Goal: Information Seeking & Learning: Check status

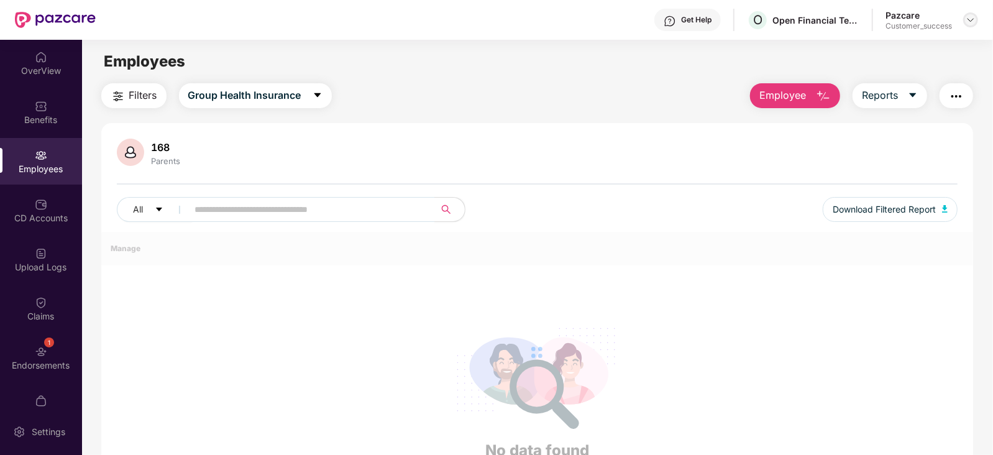
click at [963, 20] on div at bounding box center [970, 19] width 15 height 15
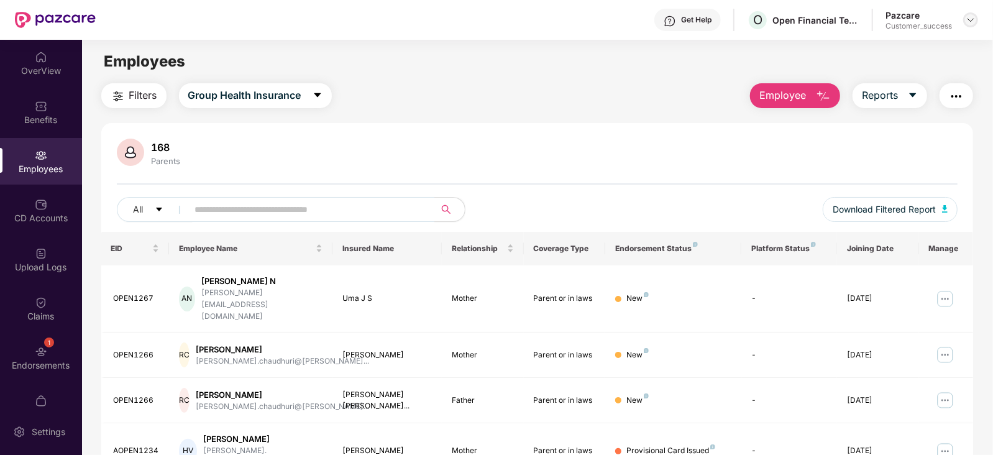
click at [973, 21] on img at bounding box center [970, 20] width 10 height 10
click at [968, 21] on img at bounding box center [970, 20] width 10 height 10
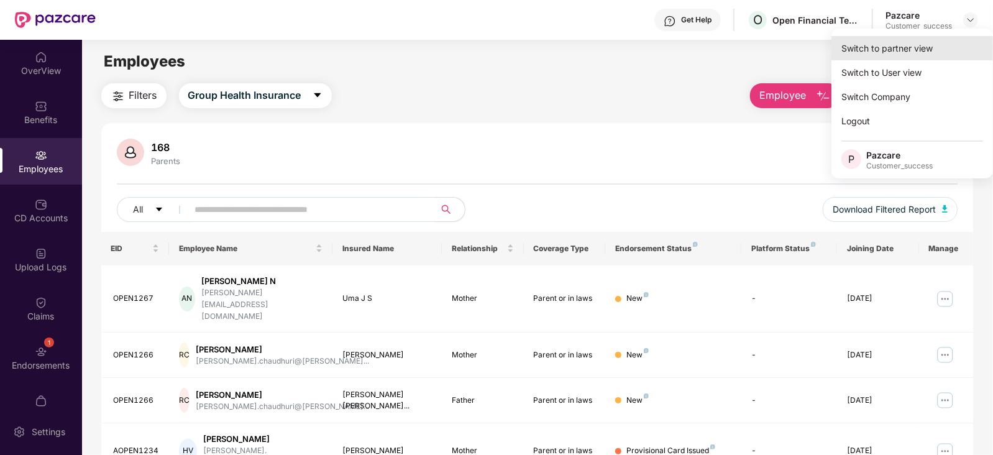
click at [916, 48] on div "Switch to partner view" at bounding box center [912, 48] width 162 height 24
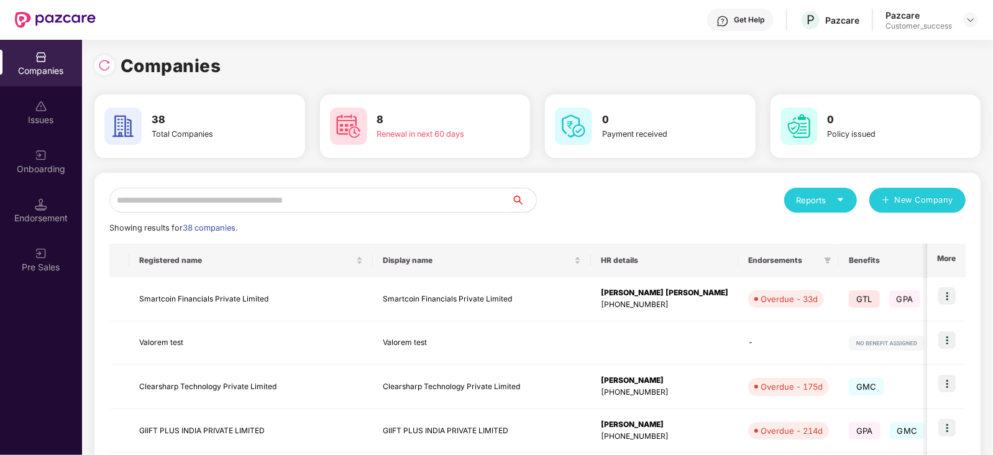
click at [338, 203] on input "text" at bounding box center [310, 200] width 402 height 25
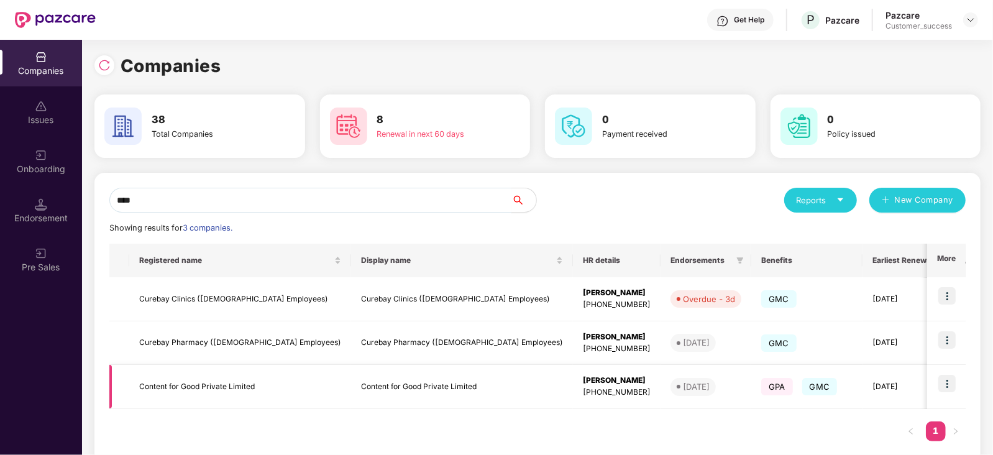
type input "****"
click at [940, 386] on img at bounding box center [946, 383] width 17 height 17
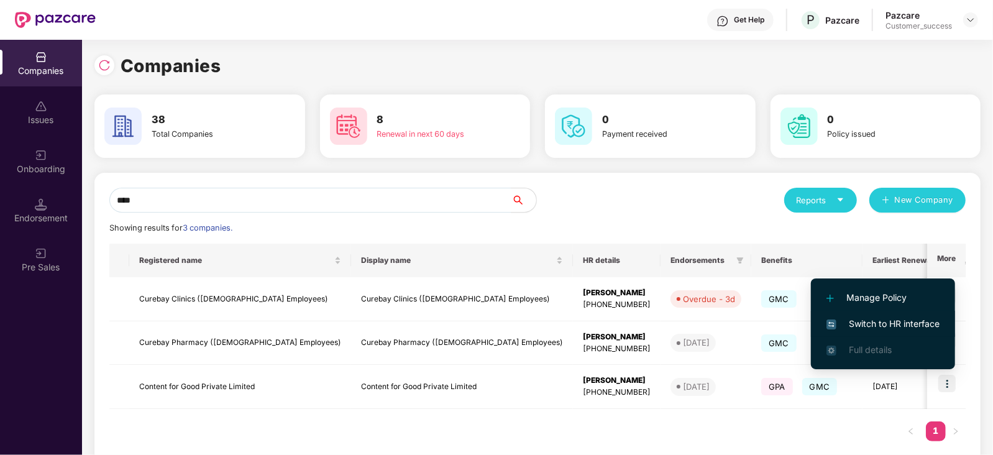
click at [870, 324] on span "Switch to HR interface" at bounding box center [882, 324] width 113 height 14
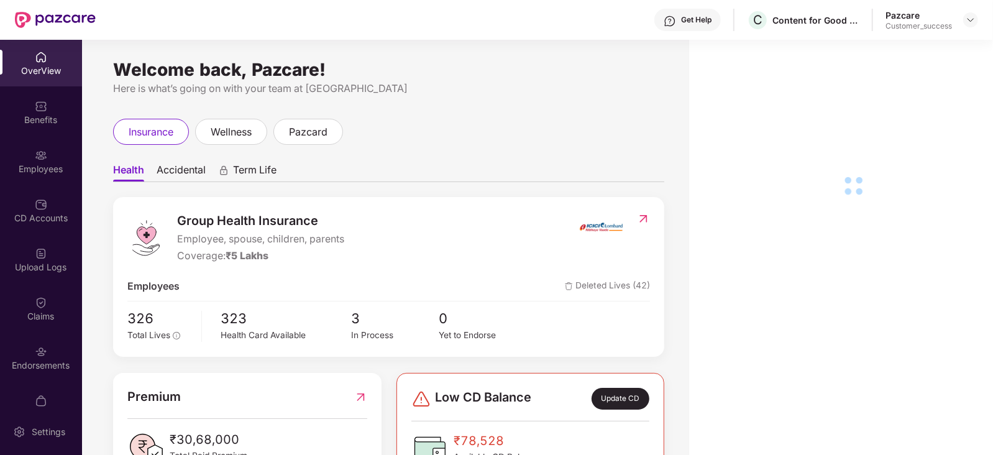
click at [32, 327] on div "Claims" at bounding box center [41, 308] width 82 height 47
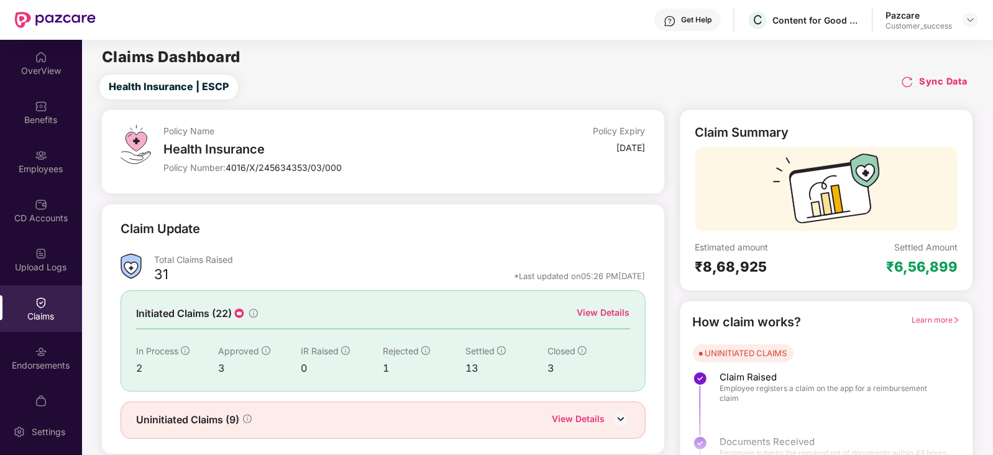
scroll to position [31, 0]
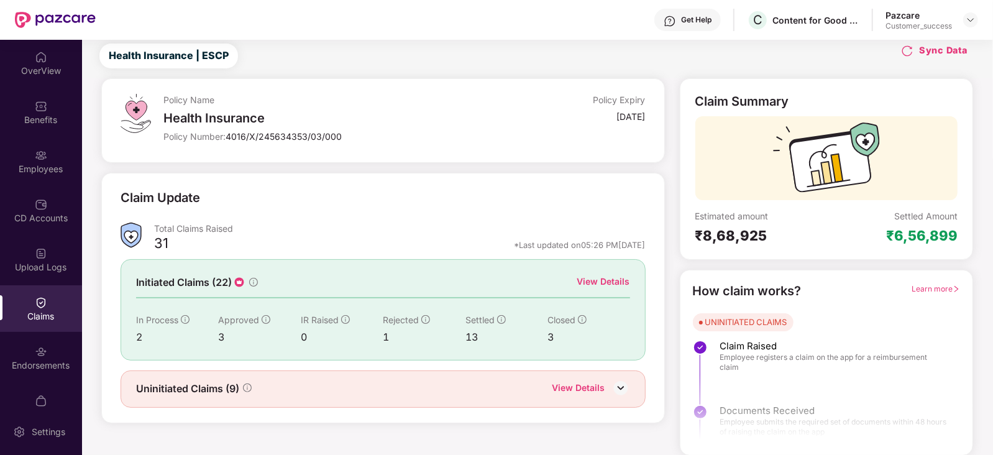
click at [579, 284] on div "View Details" at bounding box center [603, 282] width 53 height 14
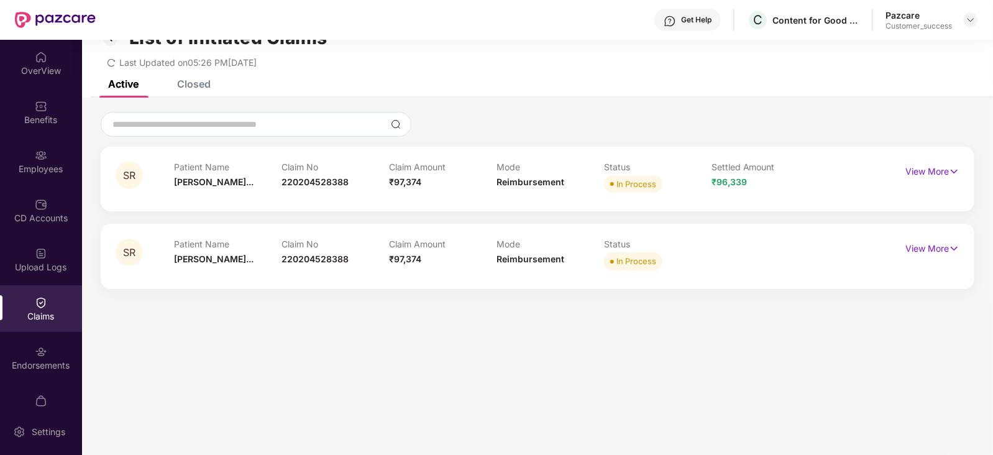
scroll to position [40, 0]
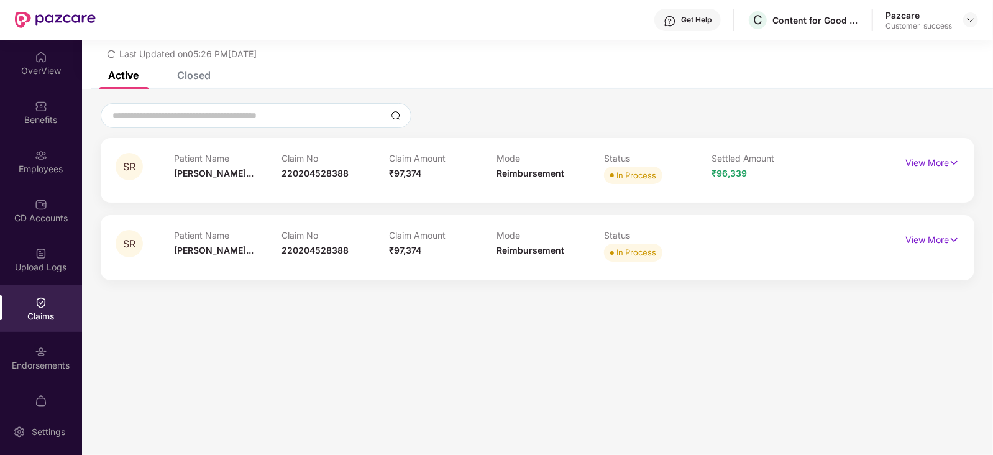
click at [193, 77] on div "Closed" at bounding box center [194, 75] width 34 height 12
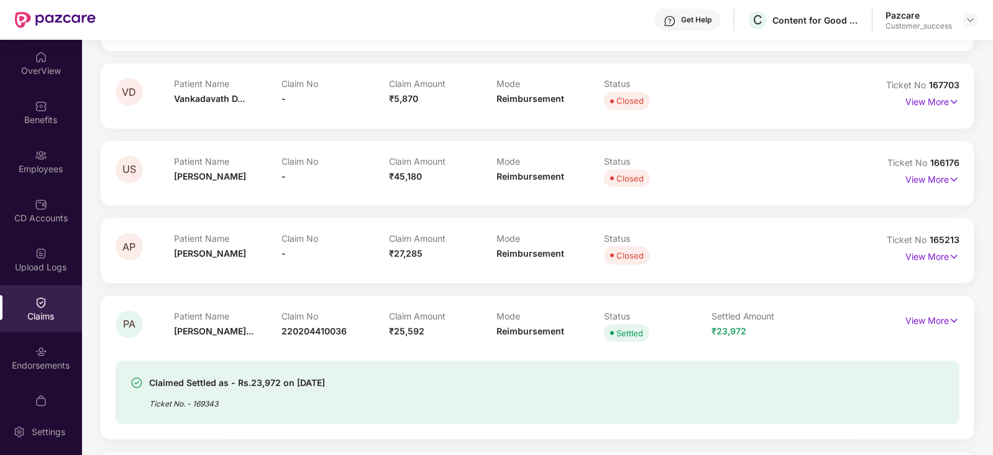
scroll to position [272, 0]
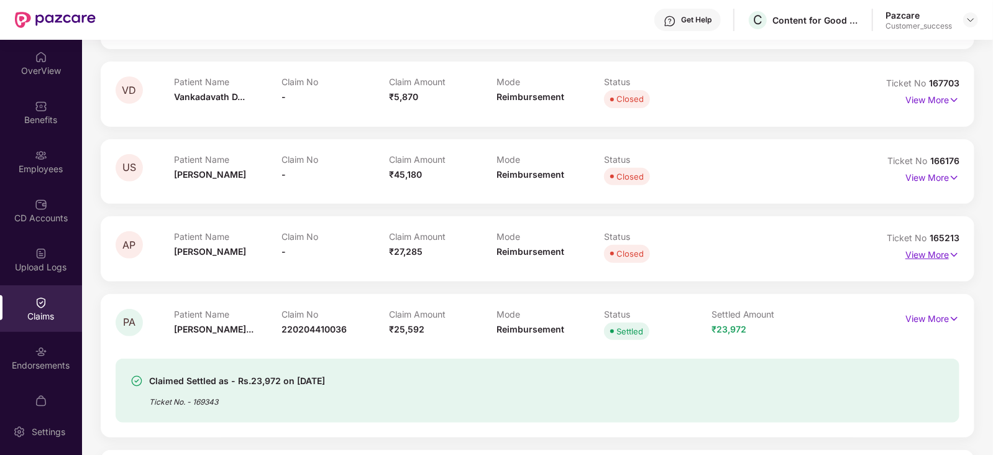
click at [906, 250] on p "View More" at bounding box center [932, 253] width 54 height 17
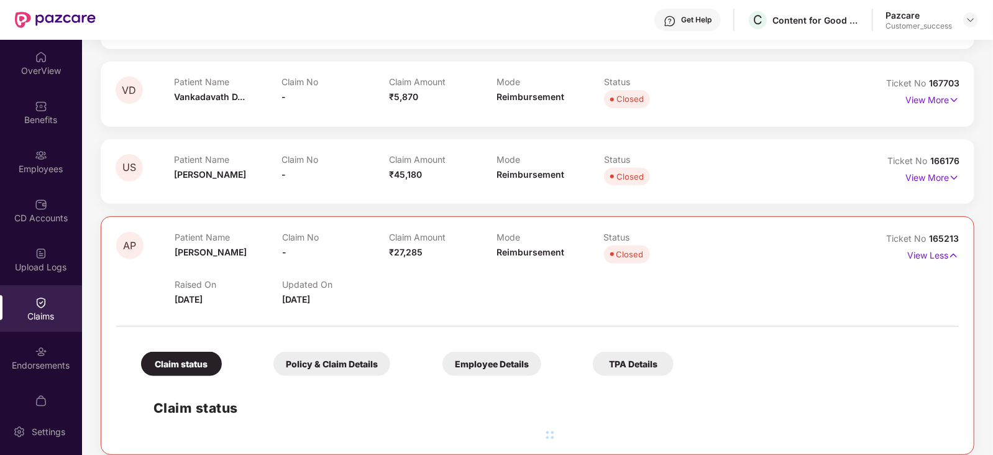
scroll to position [527, 0]
